Goal: Transaction & Acquisition: Purchase product/service

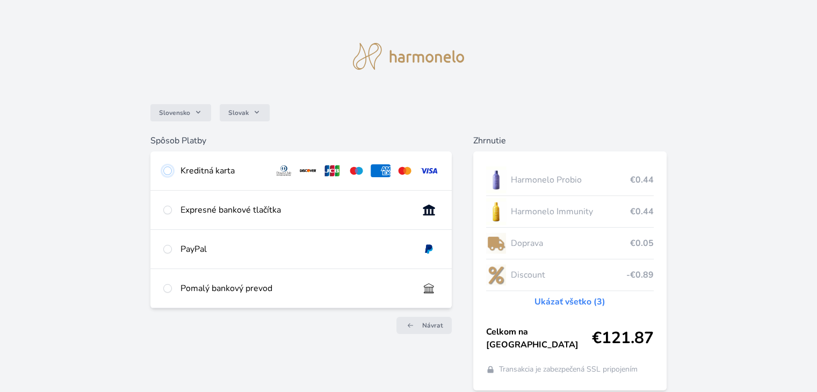
click at [167, 173] on input "radio" at bounding box center [167, 170] width 9 height 9
radio input "true"
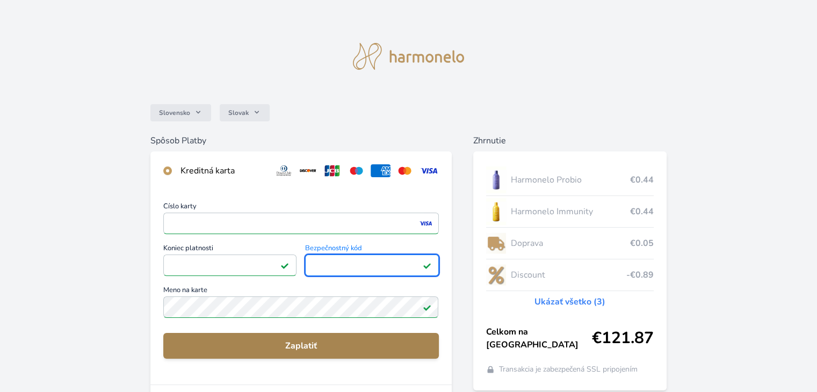
click at [303, 347] on span "Zaplatiť" at bounding box center [301, 345] width 258 height 13
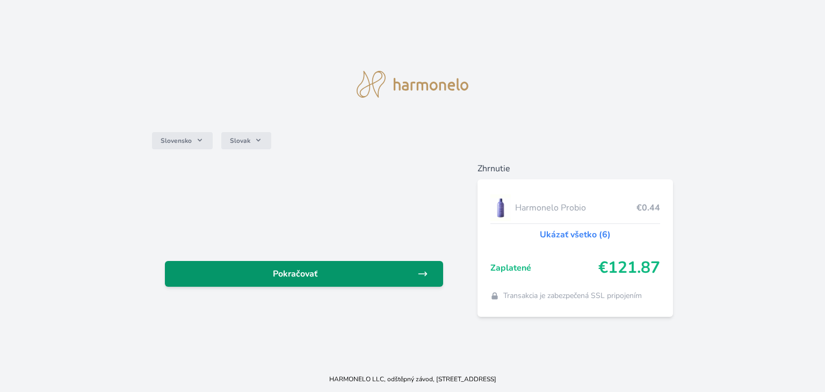
click at [301, 280] on link "Pokračovať" at bounding box center [304, 274] width 278 height 26
